Goal: Task Accomplishment & Management: Manage account settings

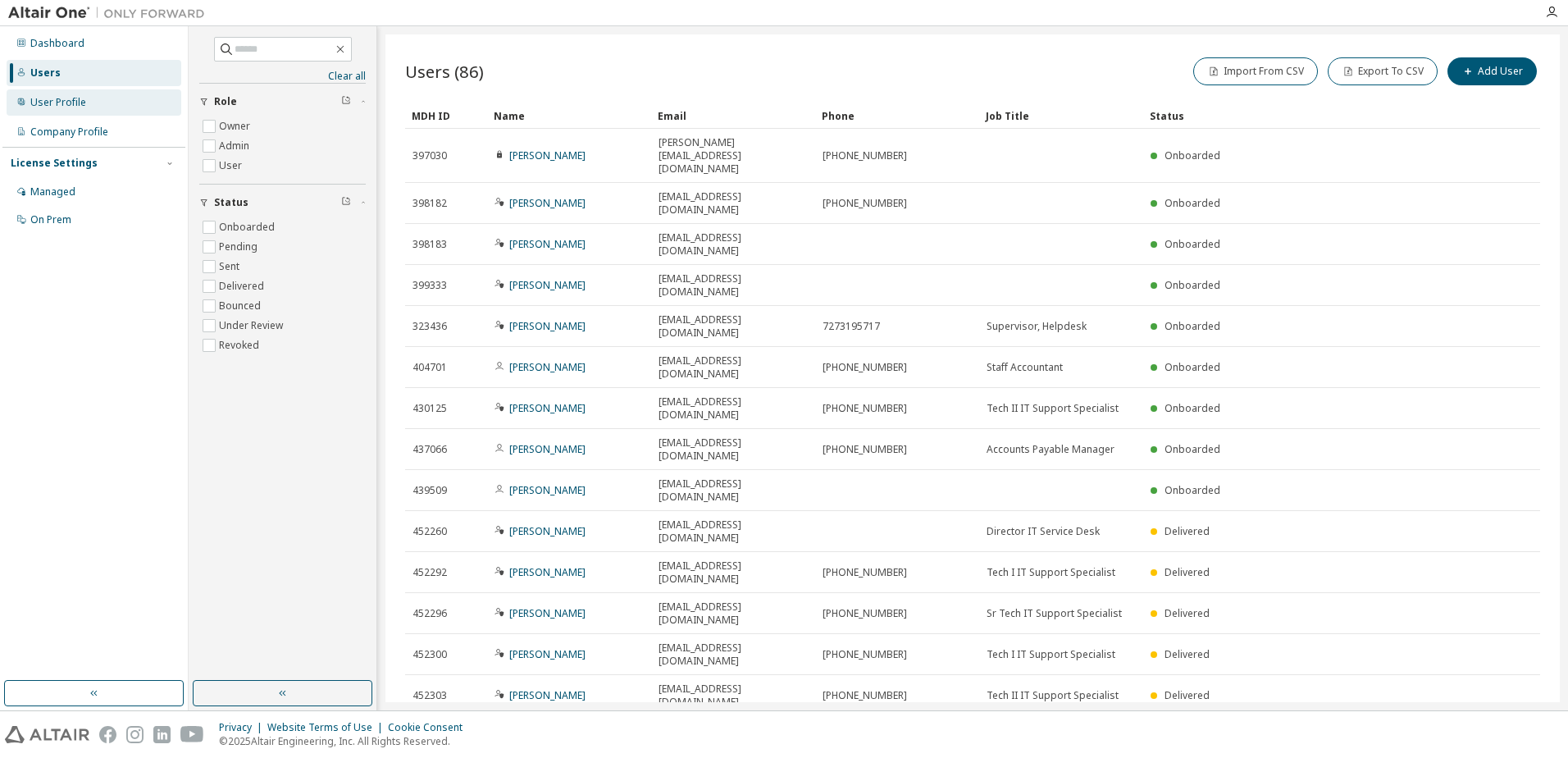
click at [65, 100] on div "User Profile" at bounding box center [58, 101] width 56 height 13
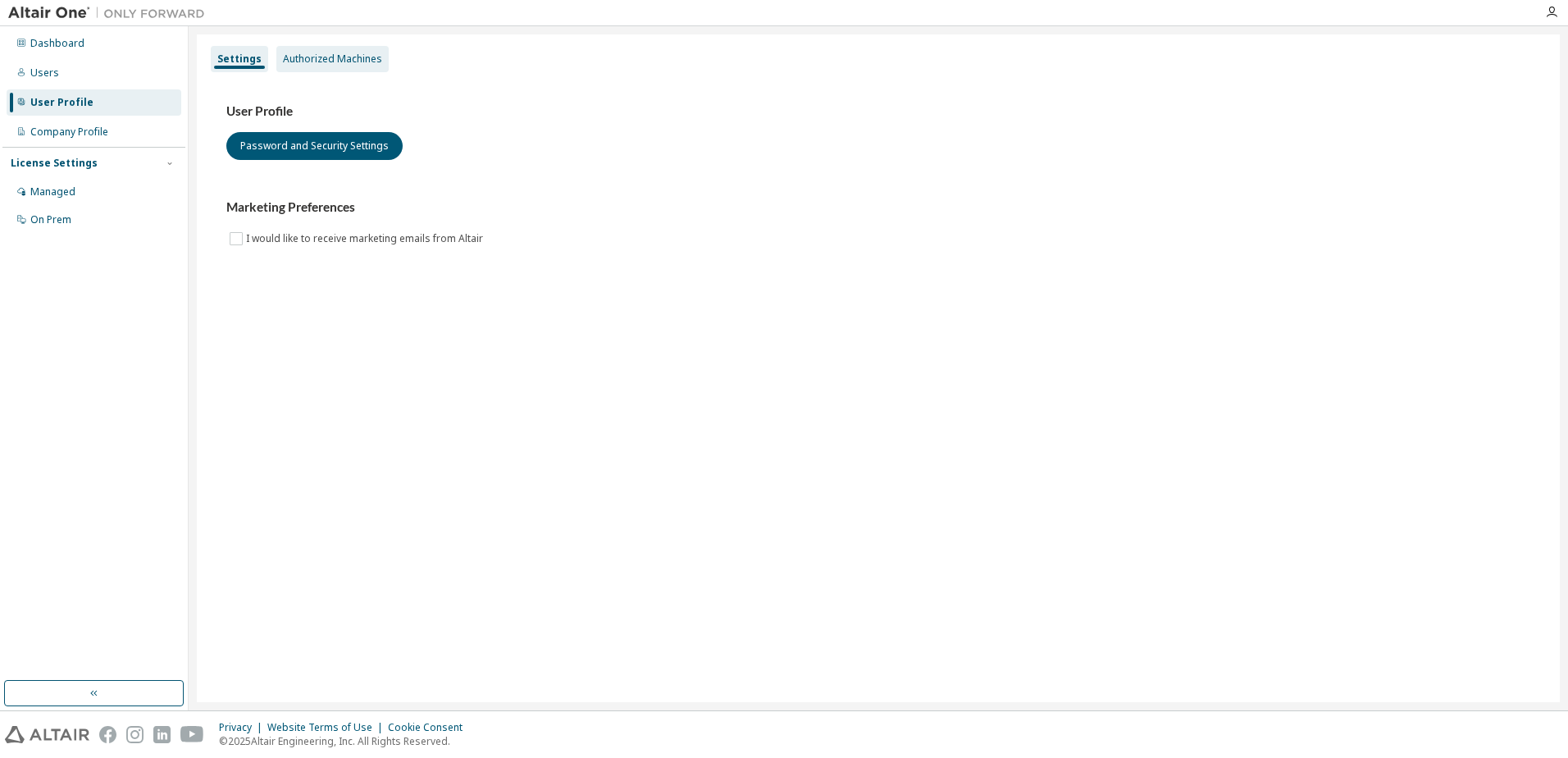
click at [334, 57] on div "Authorized Machines" at bounding box center [333, 59] width 99 height 13
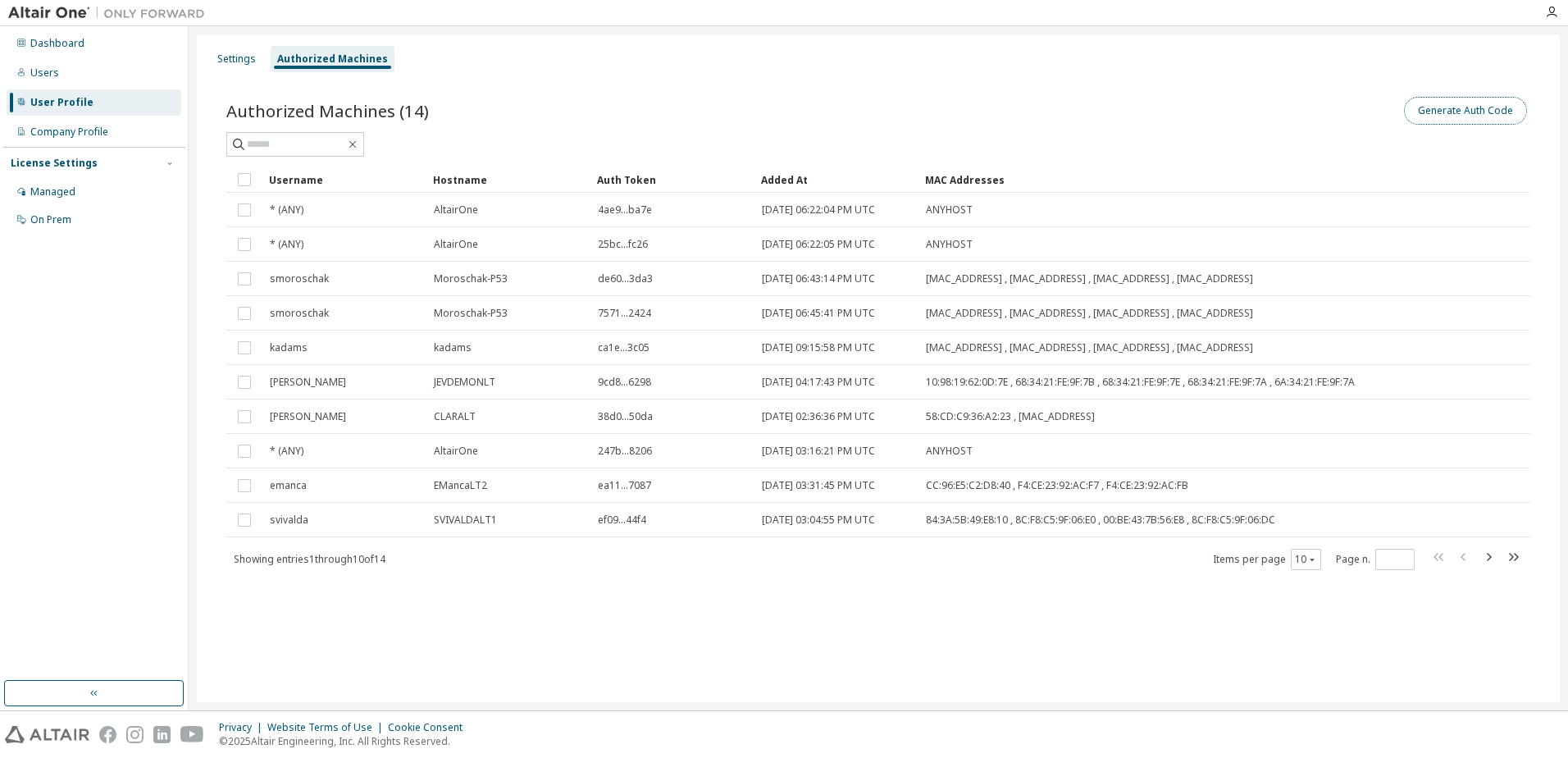
click at [1445, 111] on button "Generate Auth Code" at bounding box center [1466, 110] width 123 height 28
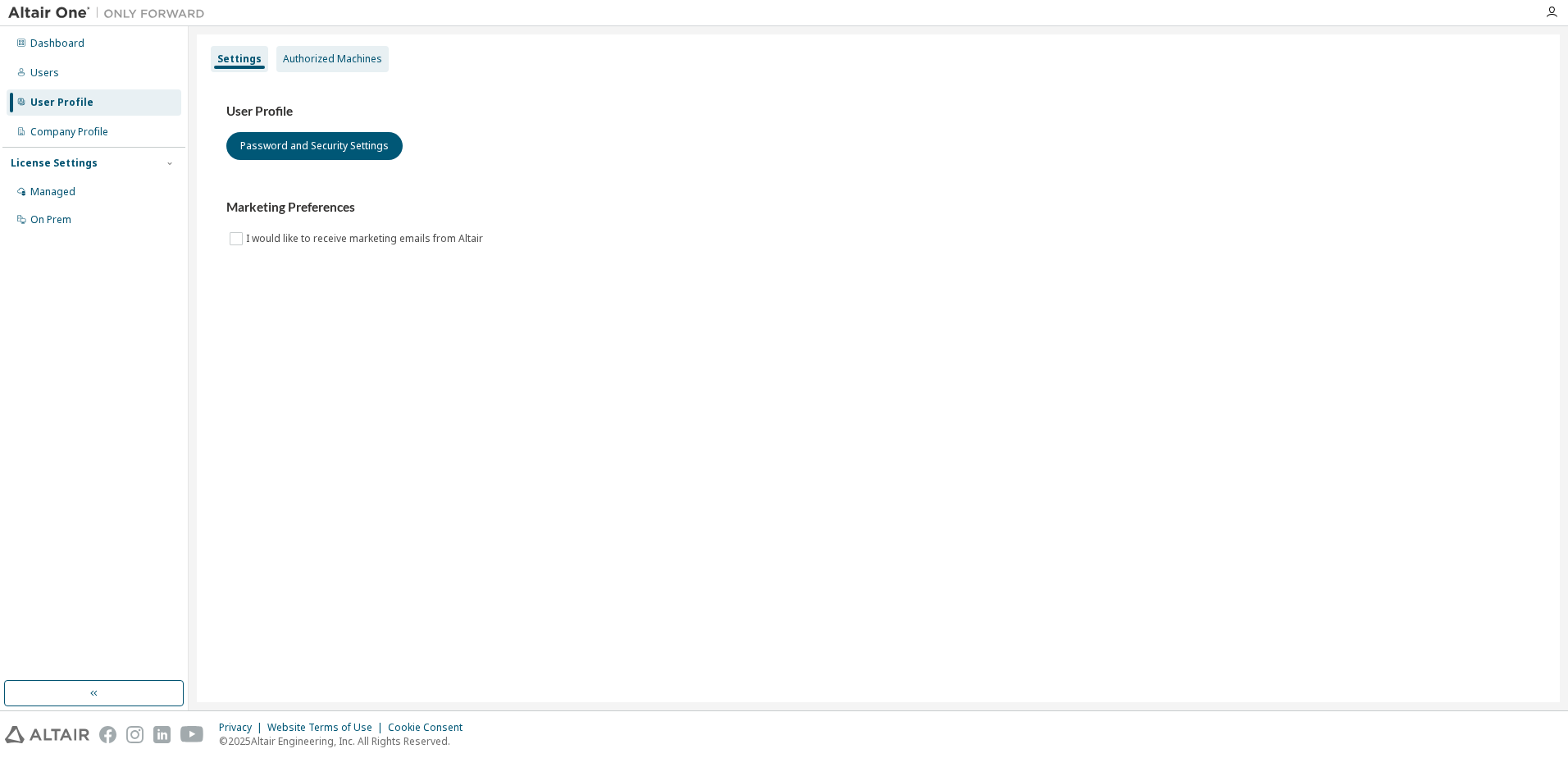
click at [318, 63] on div "Authorized Machines" at bounding box center [333, 59] width 99 height 13
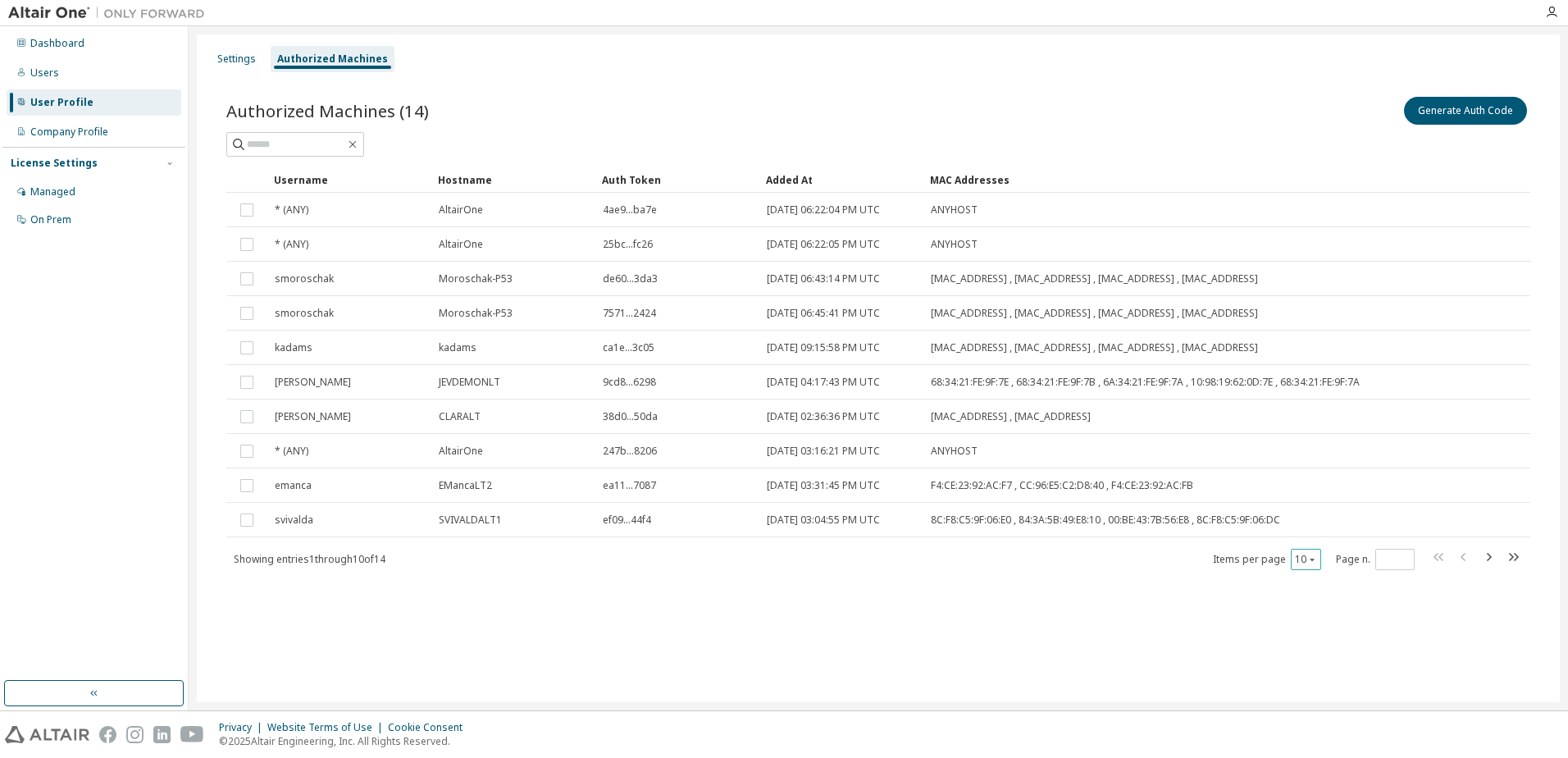
click at [1313, 565] on icon "button" at bounding box center [1313, 559] width 10 height 10
click at [1314, 663] on div "100" at bounding box center [1356, 667] width 132 height 20
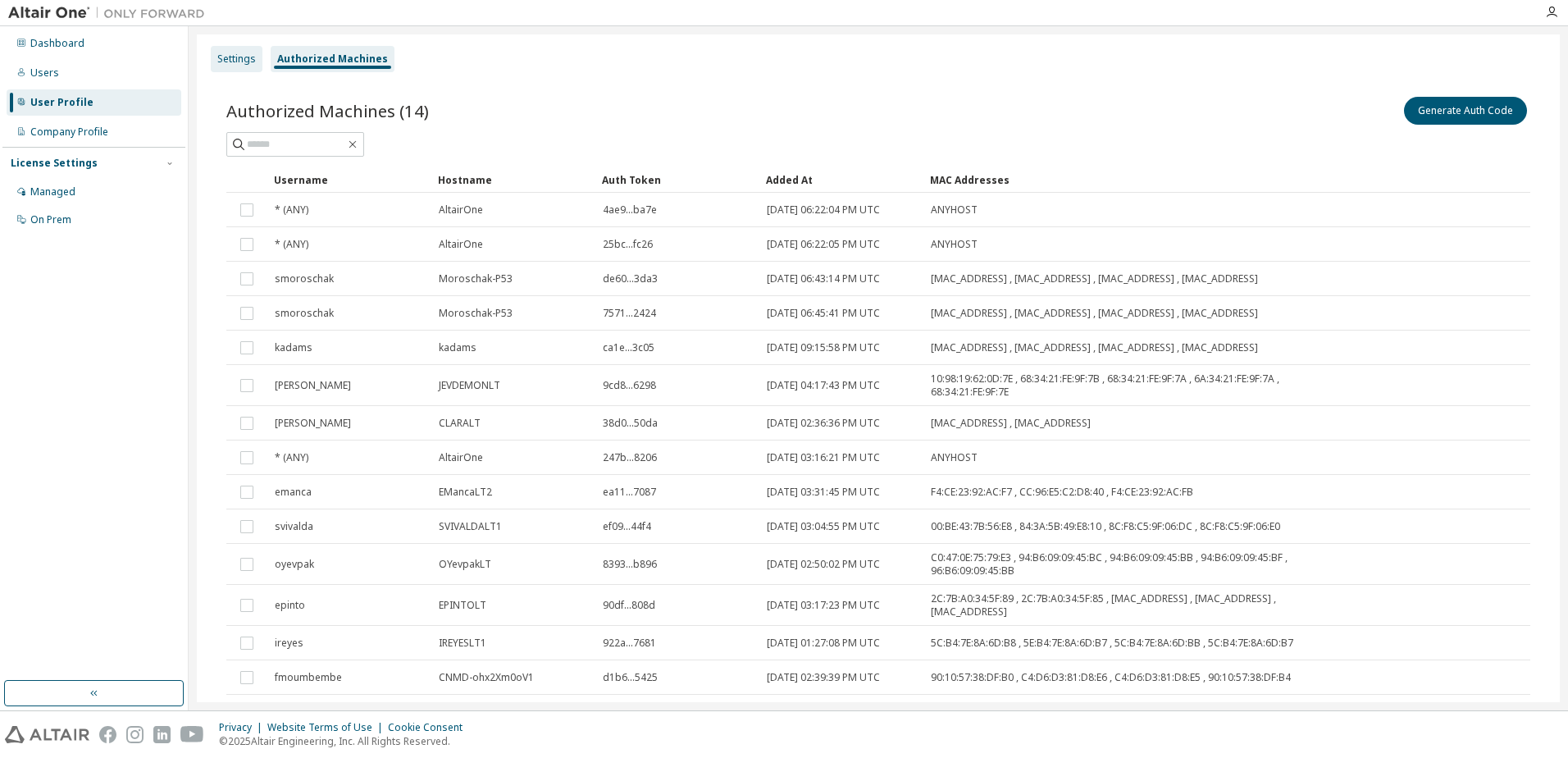
click at [232, 56] on div "Settings" at bounding box center [237, 59] width 39 height 13
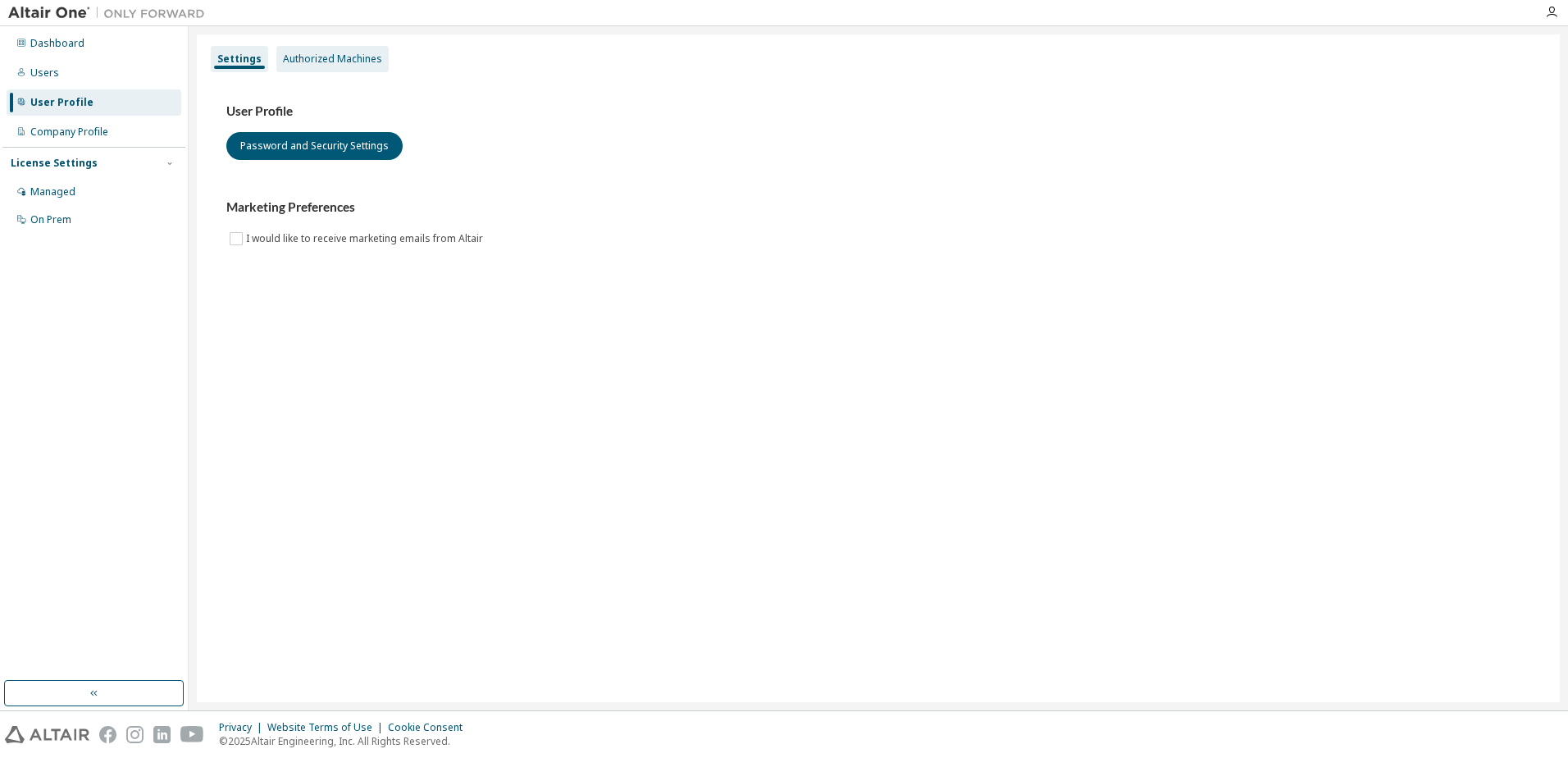
click at [327, 58] on div "Authorized Machines" at bounding box center [333, 59] width 99 height 13
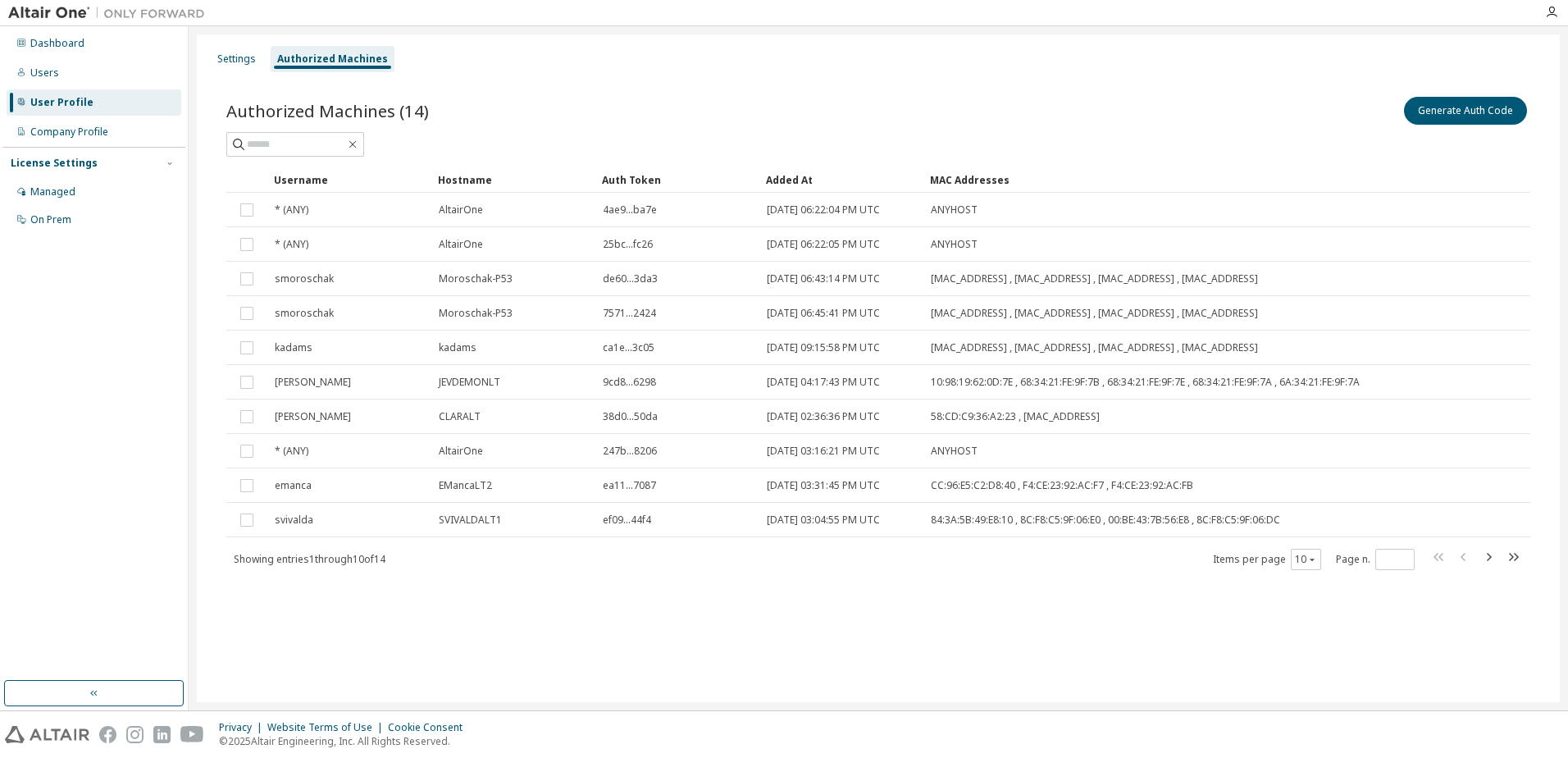
click at [1175, 677] on div "Settings Authorized Machines Authorized Machines (14) Generate Auth Code Clear …" at bounding box center [879, 368] width 1363 height 668
